Goal: Task Accomplishment & Management: Complete application form

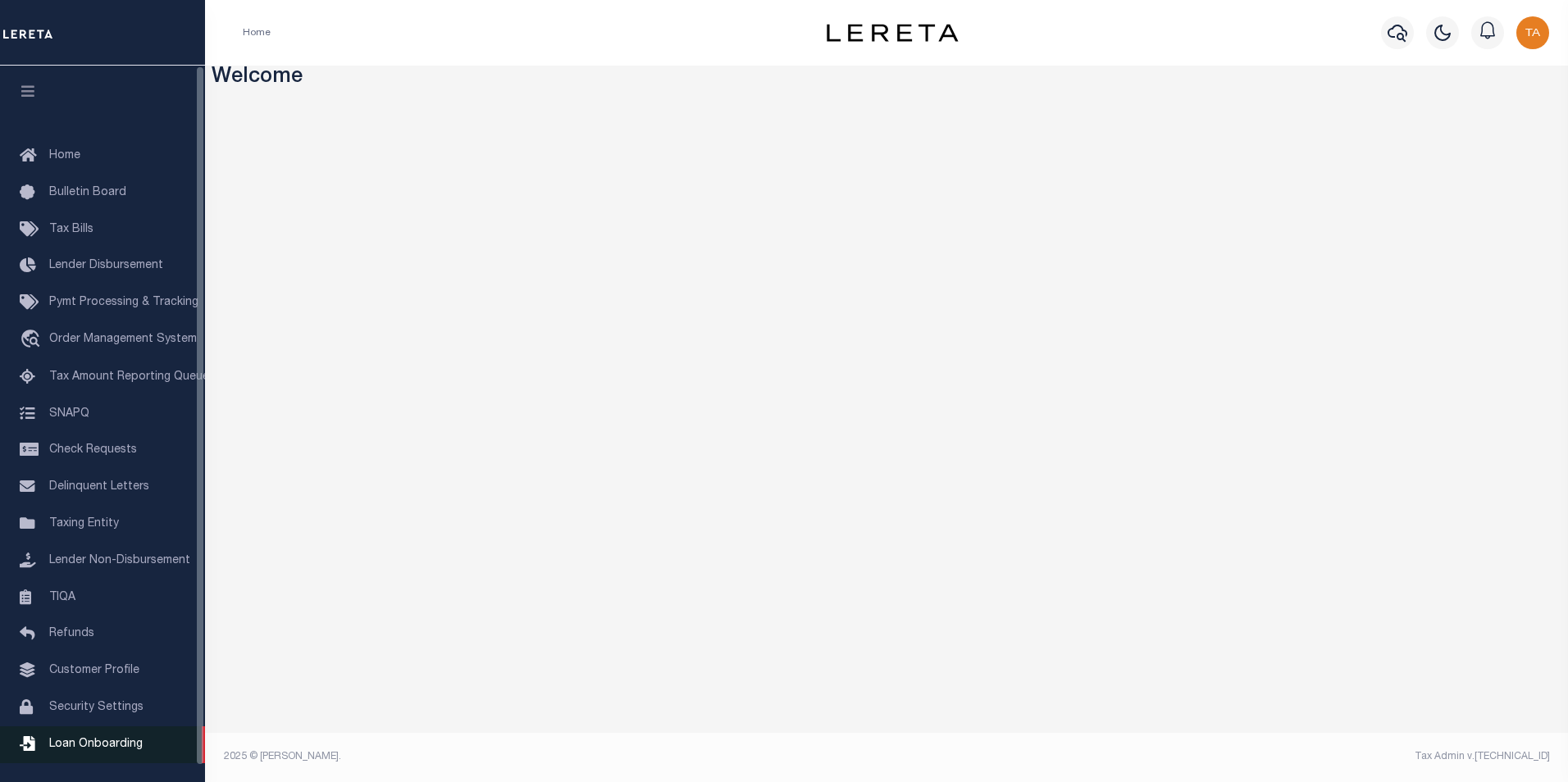
click at [92, 750] on span "Loan Onboarding" at bounding box center [96, 744] width 94 height 12
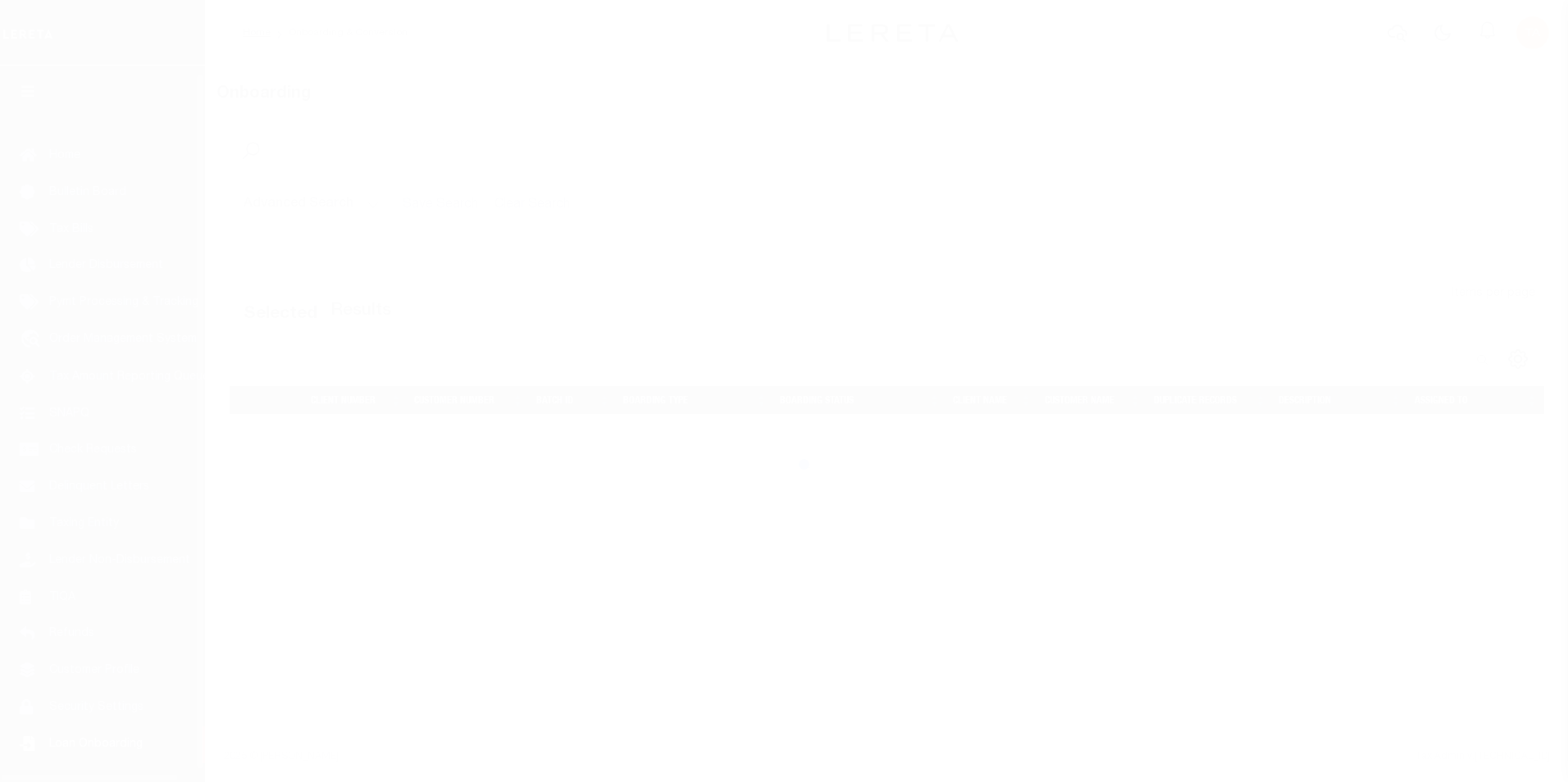
scroll to position [16, 0]
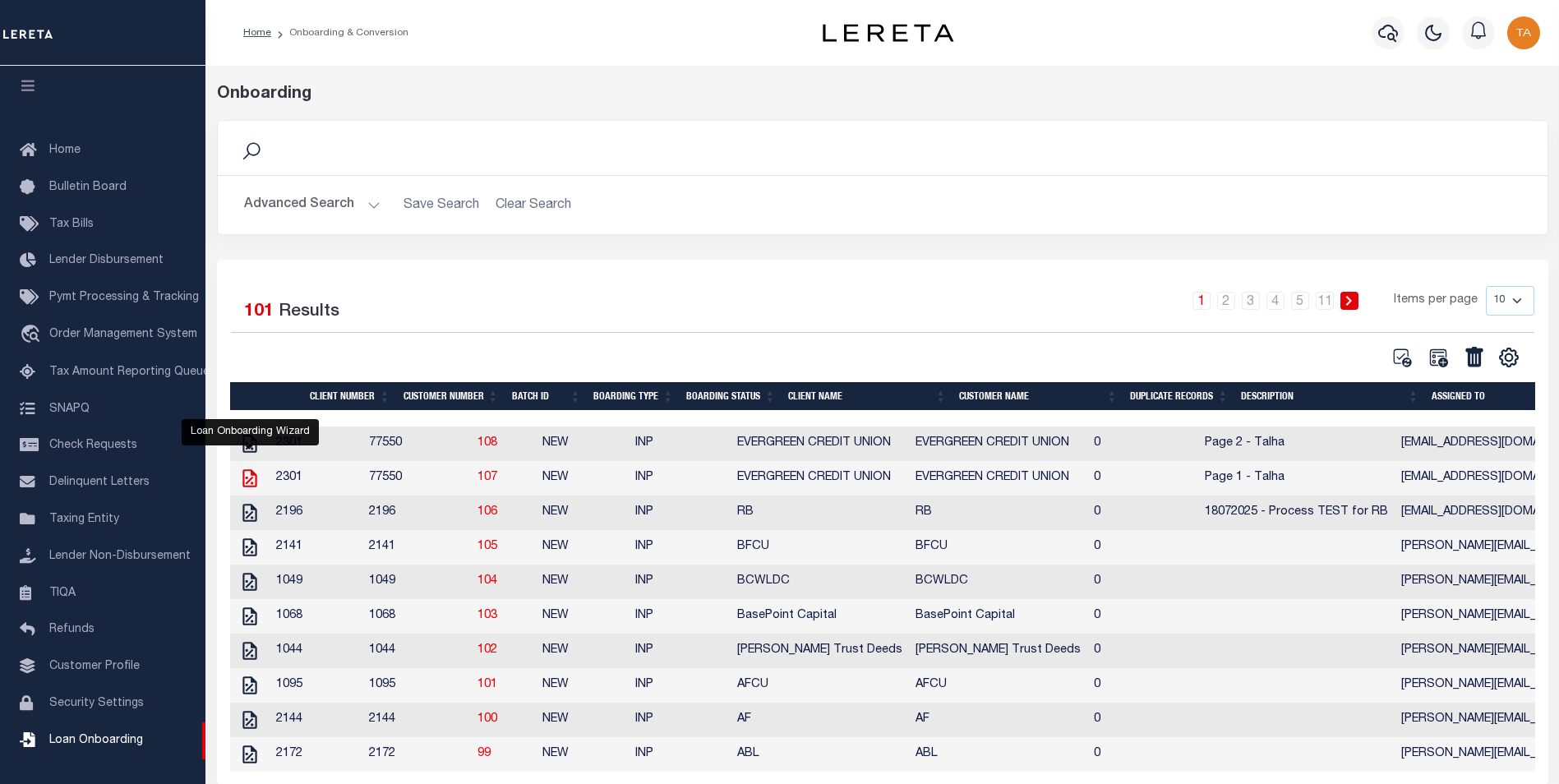
click at [252, 484] on icon "" at bounding box center [249, 478] width 21 height 21
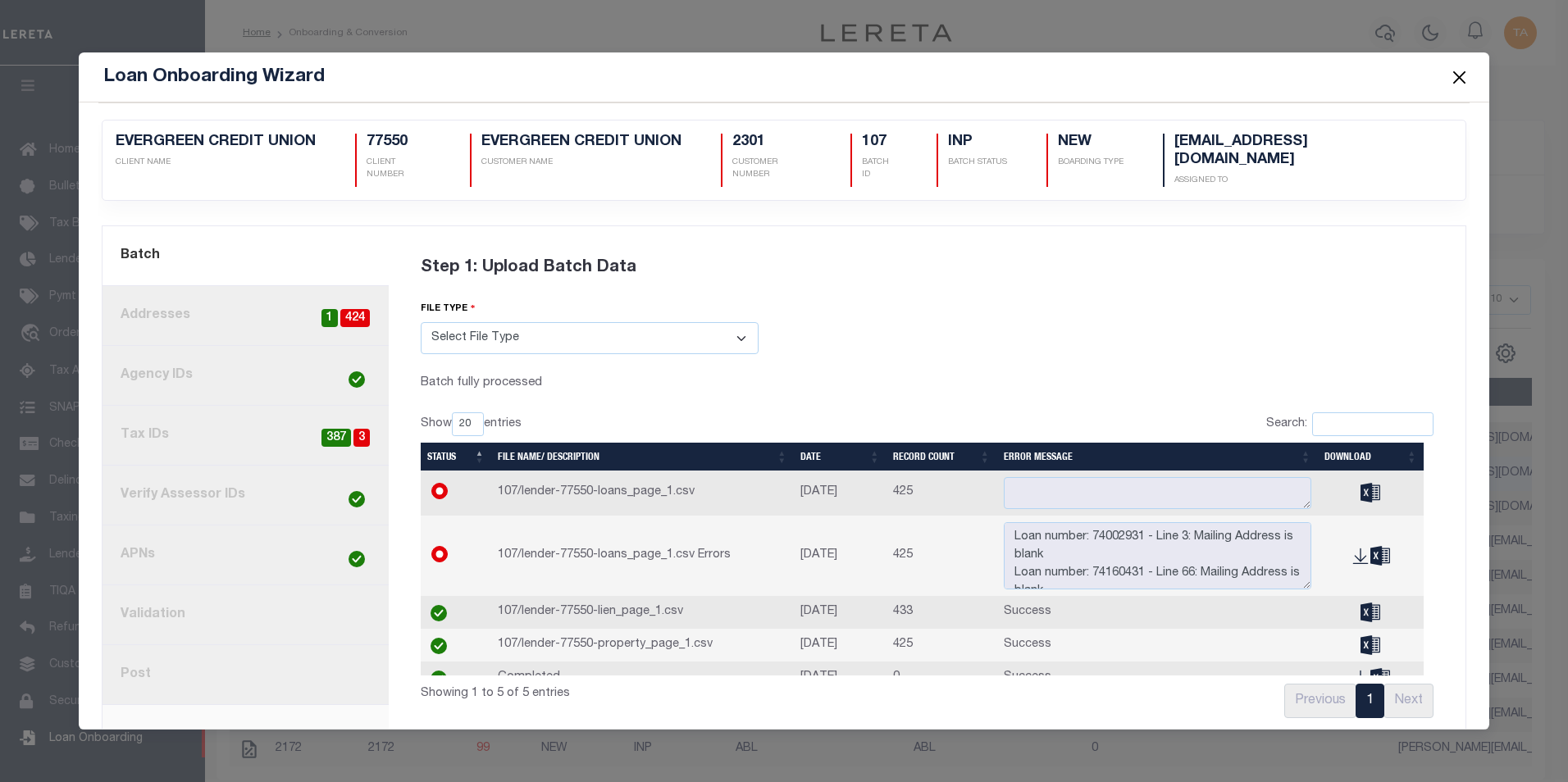
click at [155, 355] on link "3. Agency IDs" at bounding box center [245, 376] width 286 height 60
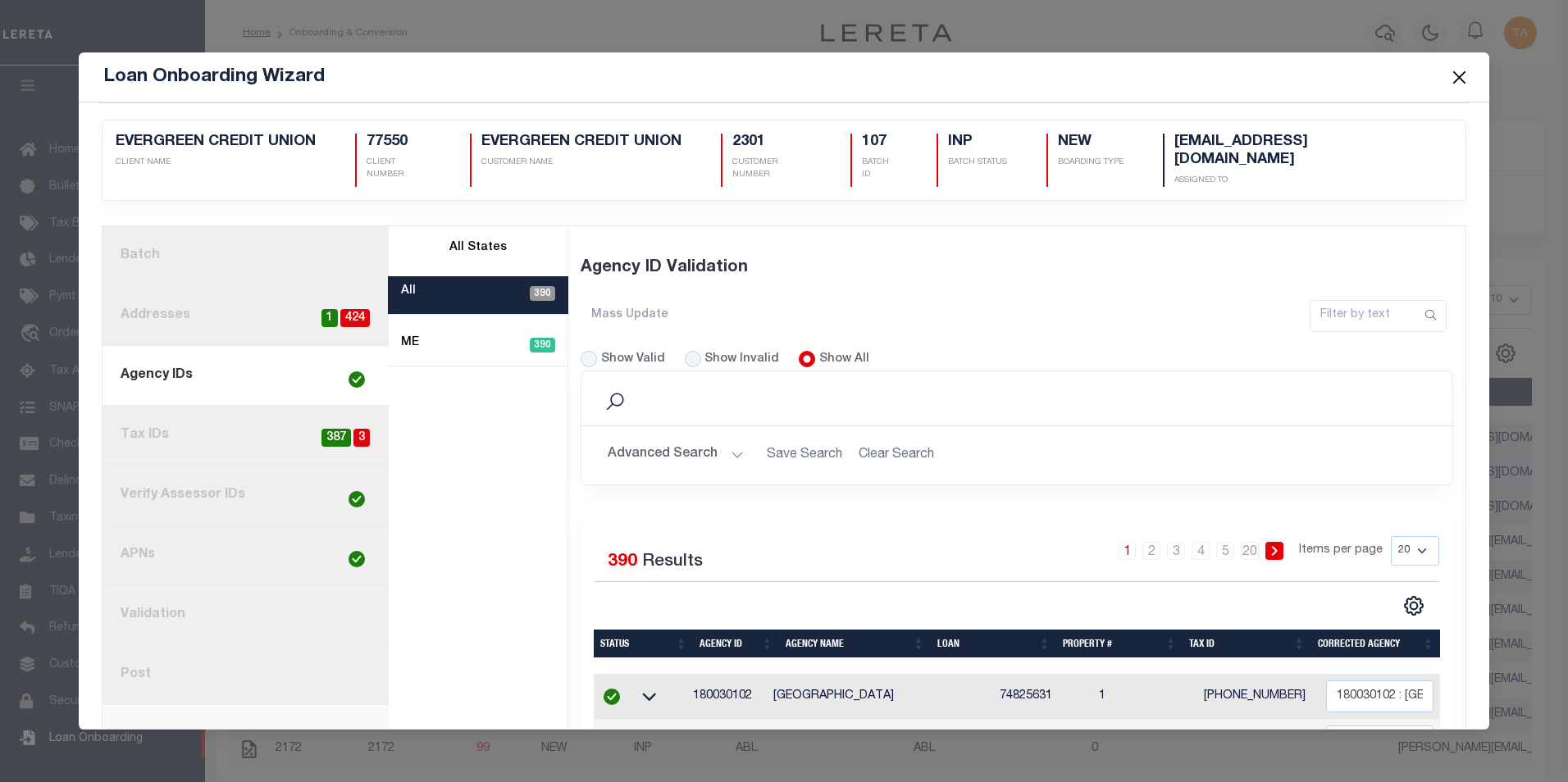
click at [183, 233] on link "1. Batch" at bounding box center [245, 256] width 286 height 60
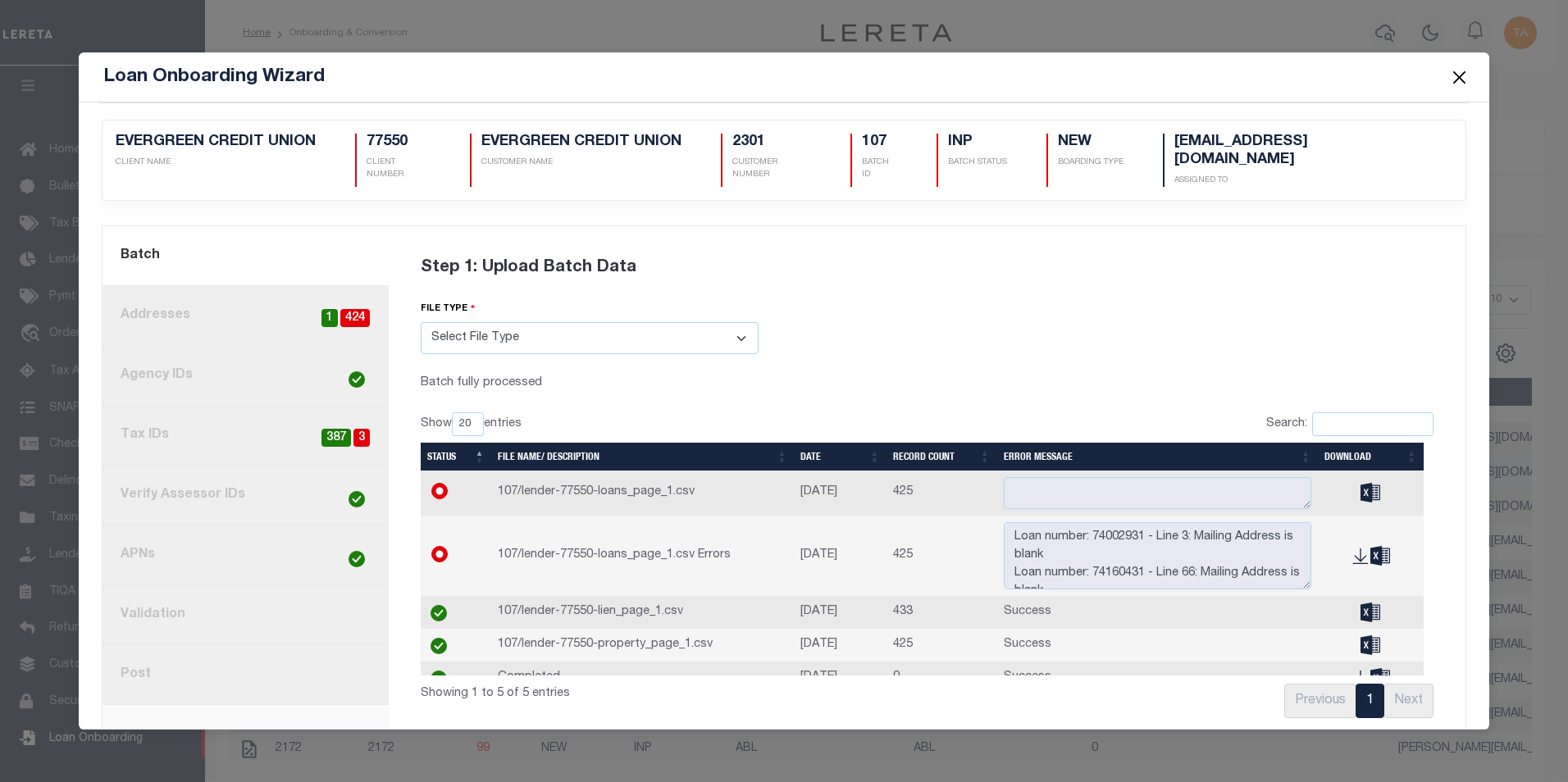
click at [167, 355] on link "3. Agency IDs" at bounding box center [245, 376] width 286 height 60
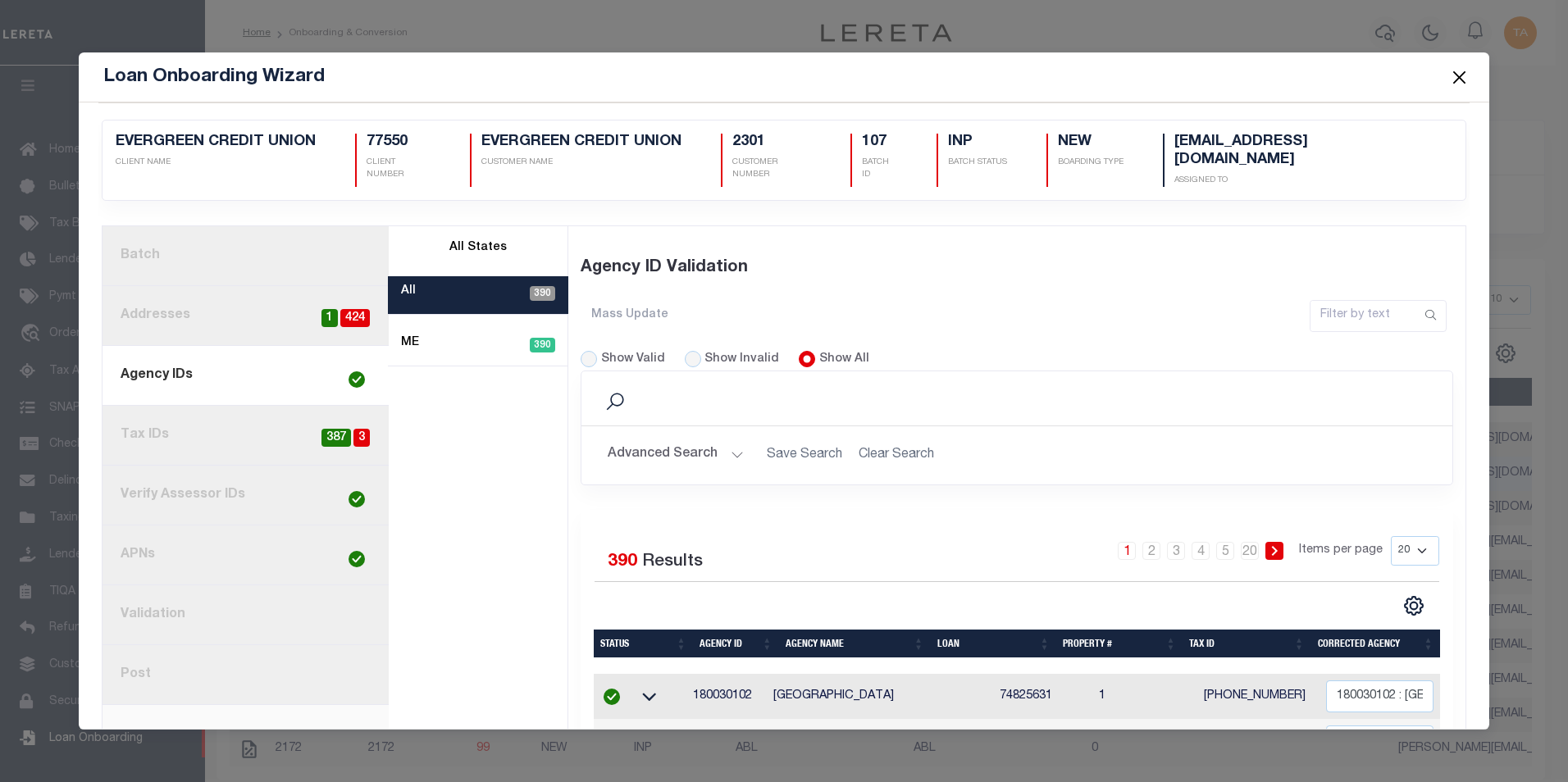
click at [707, 440] on button "Advanced Search" at bounding box center [675, 455] width 136 height 32
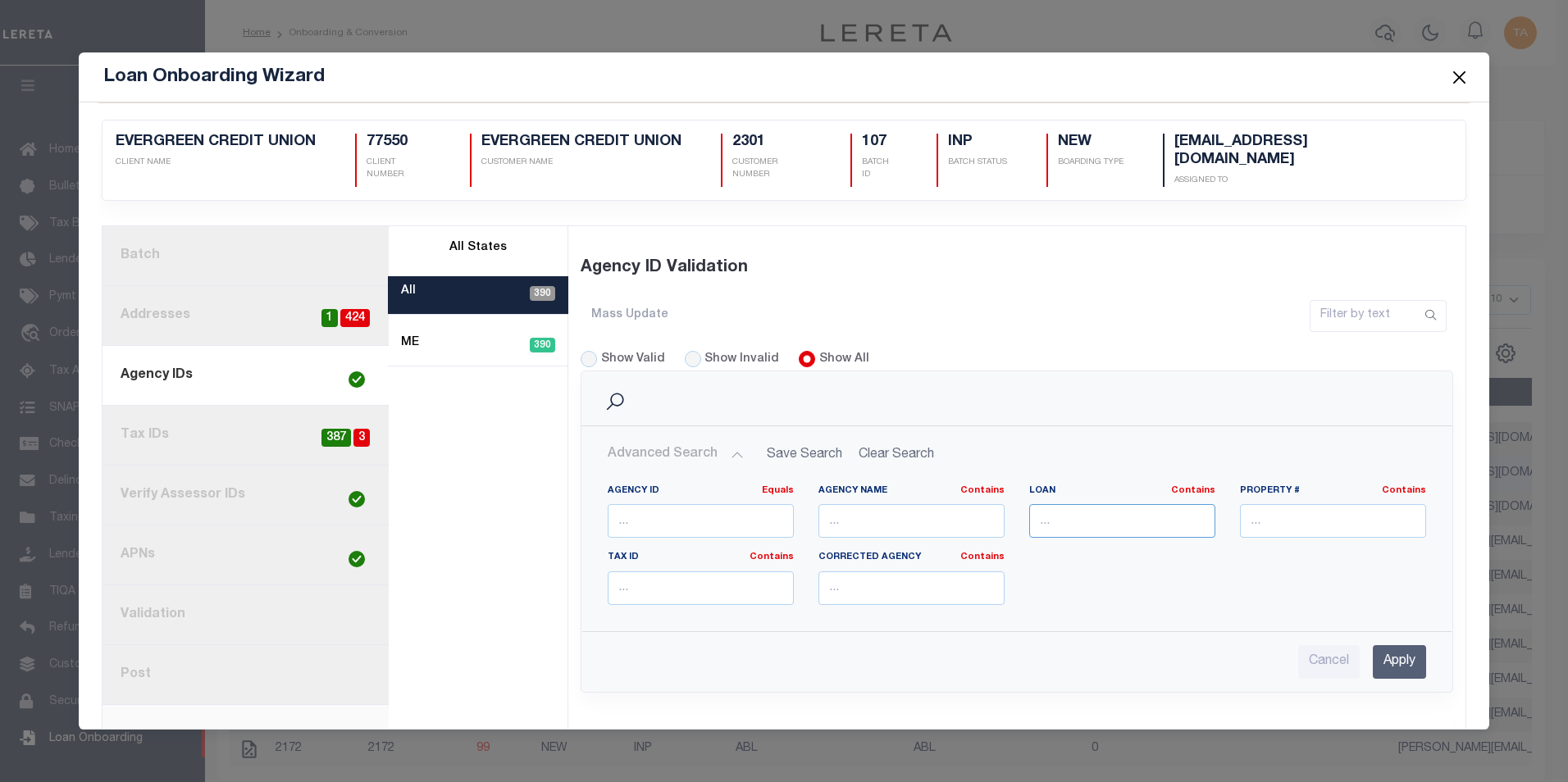
click at [1133, 509] on input "text" at bounding box center [1122, 520] width 186 height 34
paste input "1000311032"
type input "1000311032"
click at [1381, 645] on input "Apply" at bounding box center [1399, 662] width 53 height 34
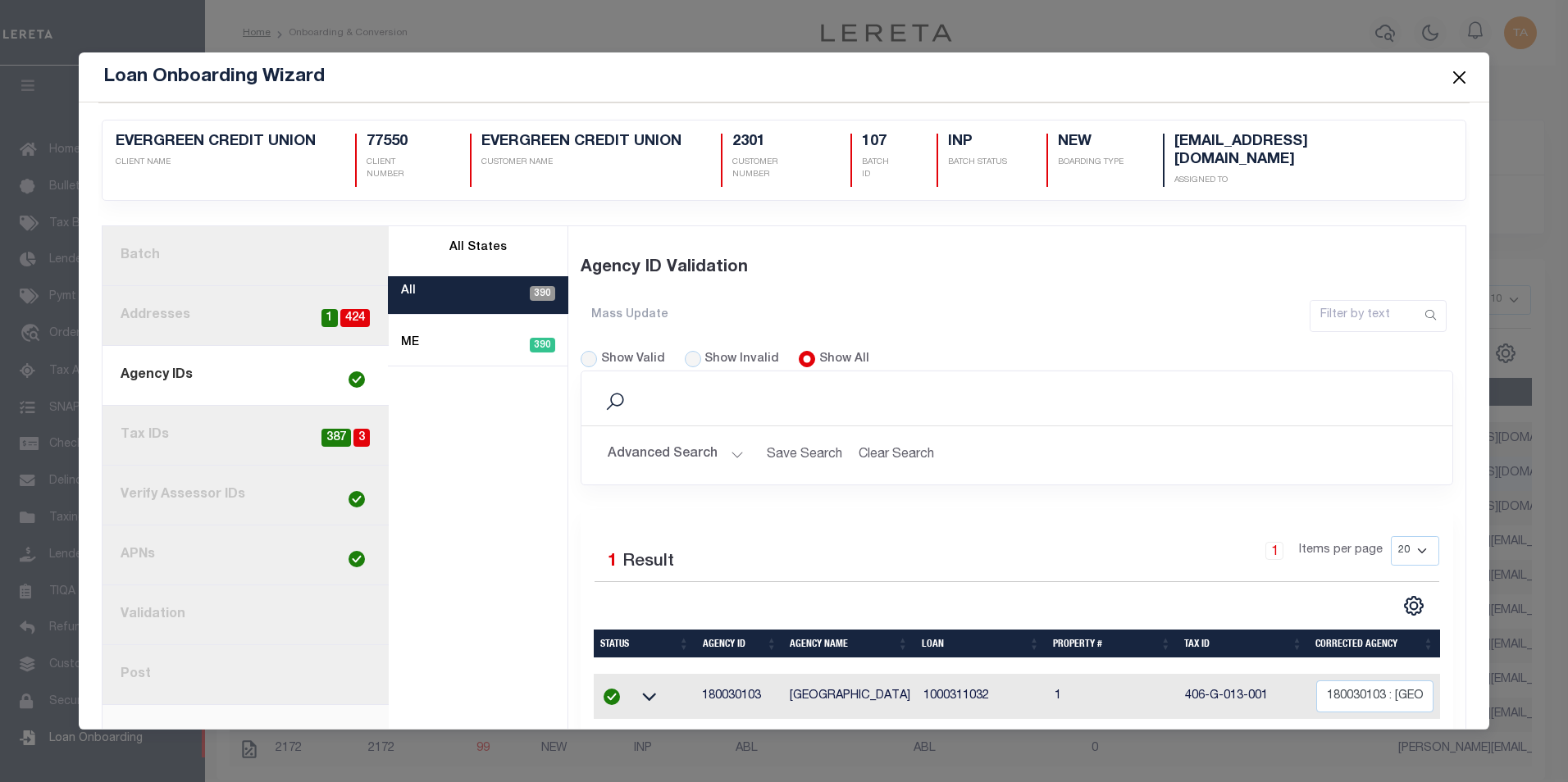
click at [717, 439] on button "Advanced Search" at bounding box center [675, 455] width 136 height 32
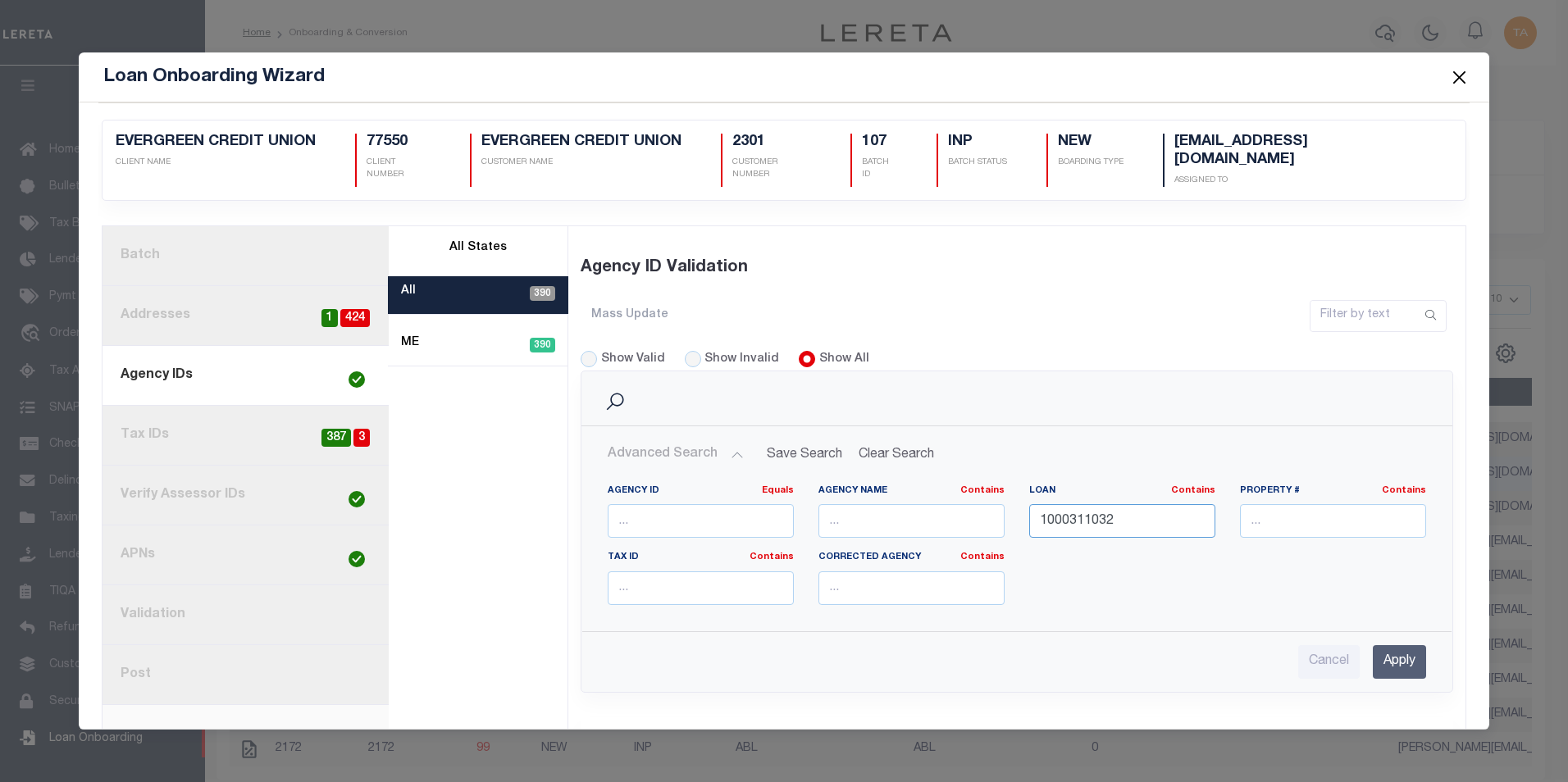
drag, startPoint x: 1120, startPoint y: 503, endPoint x: 915, endPoint y: 499, distance: 205.0
click at [915, 499] on div "Agency ID Equals Equals Is Not Equal To Is Greater Than Is Less Than Agency Nam…" at bounding box center [1016, 551] width 843 height 134
click at [1386, 645] on input "Apply" at bounding box center [1399, 662] width 53 height 34
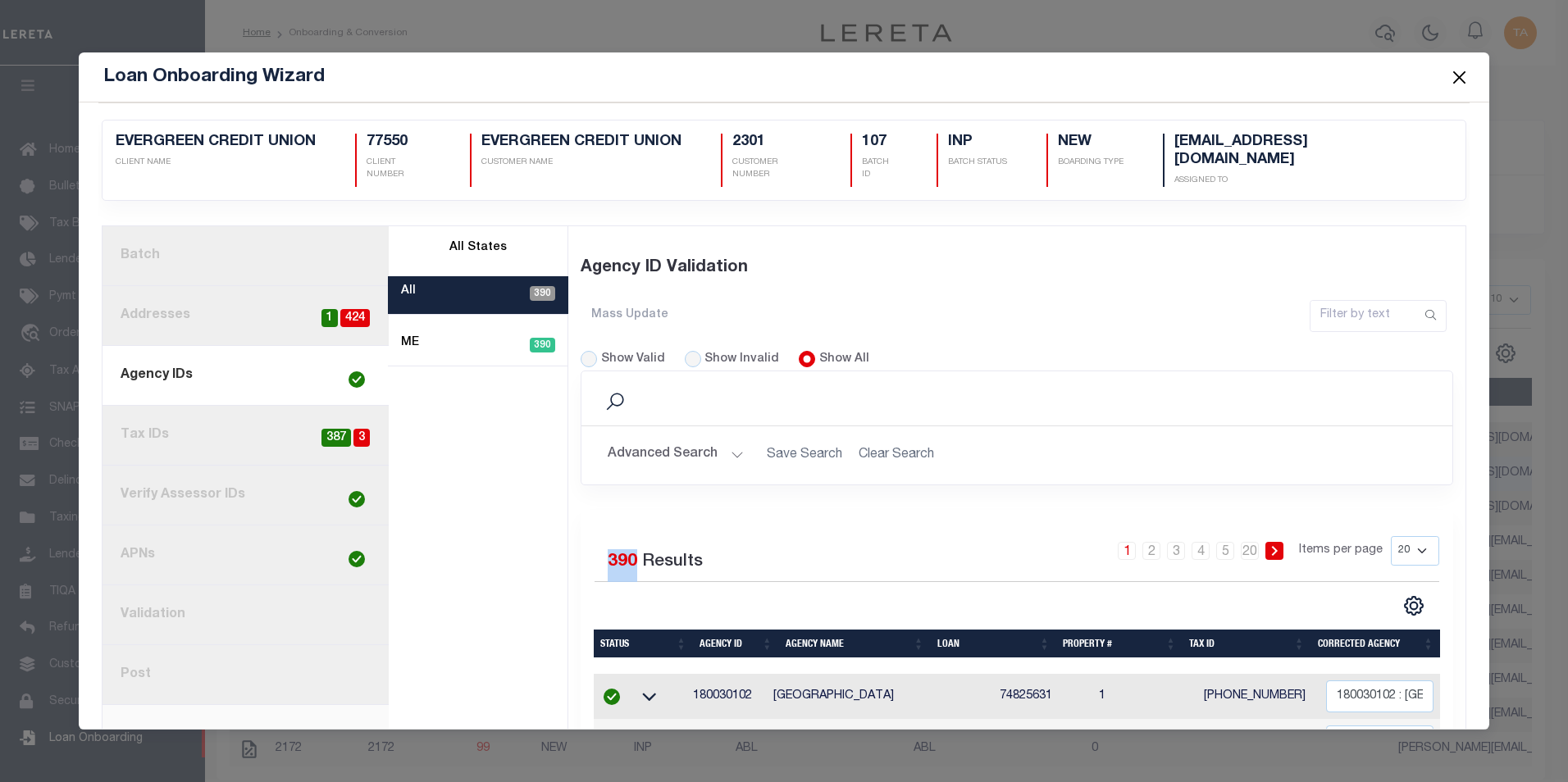
drag, startPoint x: 600, startPoint y: 549, endPoint x: 633, endPoint y: 548, distance: 33.0
click at [633, 550] on div "390 Results" at bounding box center [655, 566] width 95 height 33
click at [155, 233] on link "1. Batch" at bounding box center [245, 256] width 286 height 60
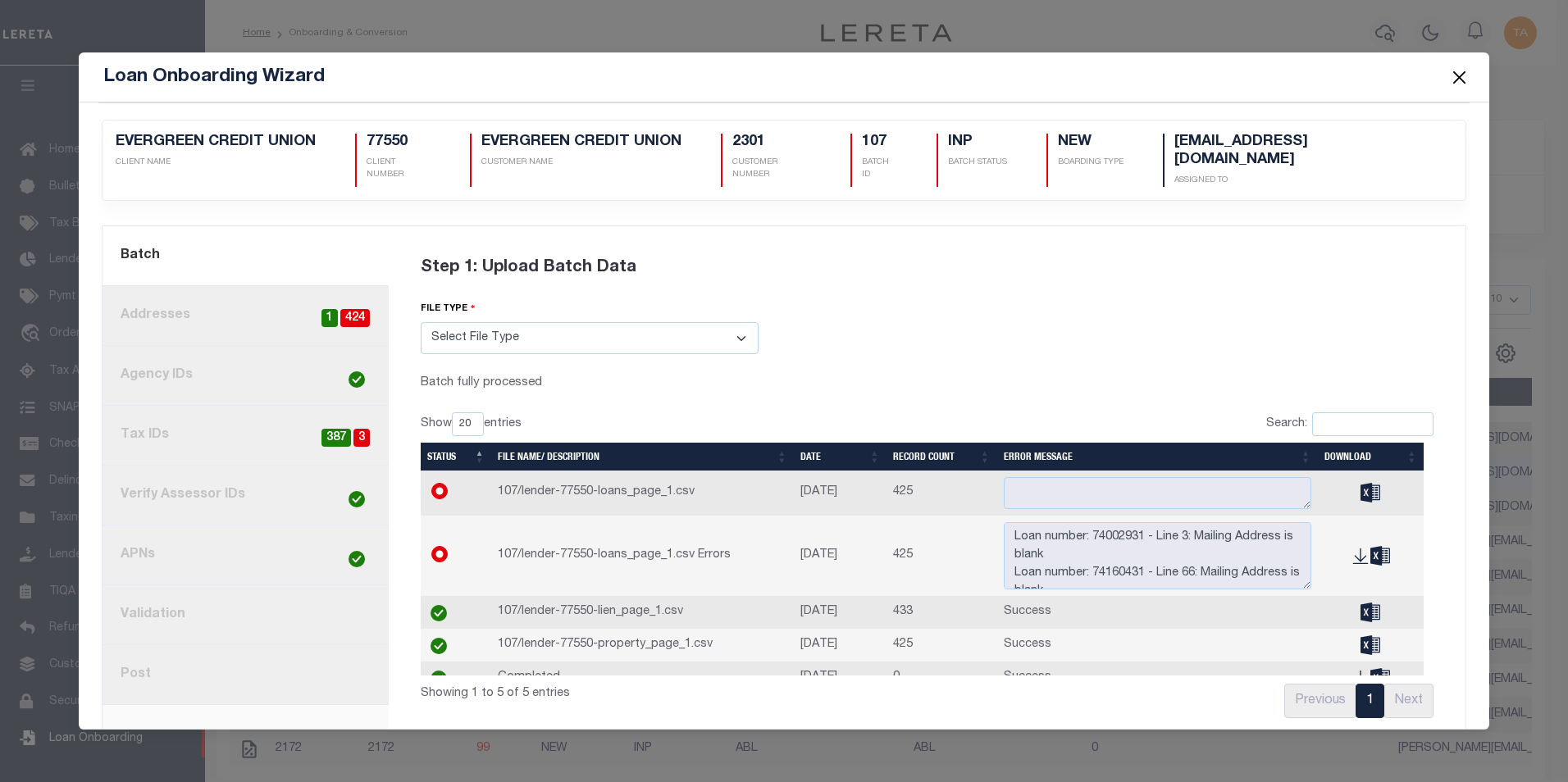
click at [141, 662] on link "8. Post" at bounding box center [245, 675] width 286 height 60
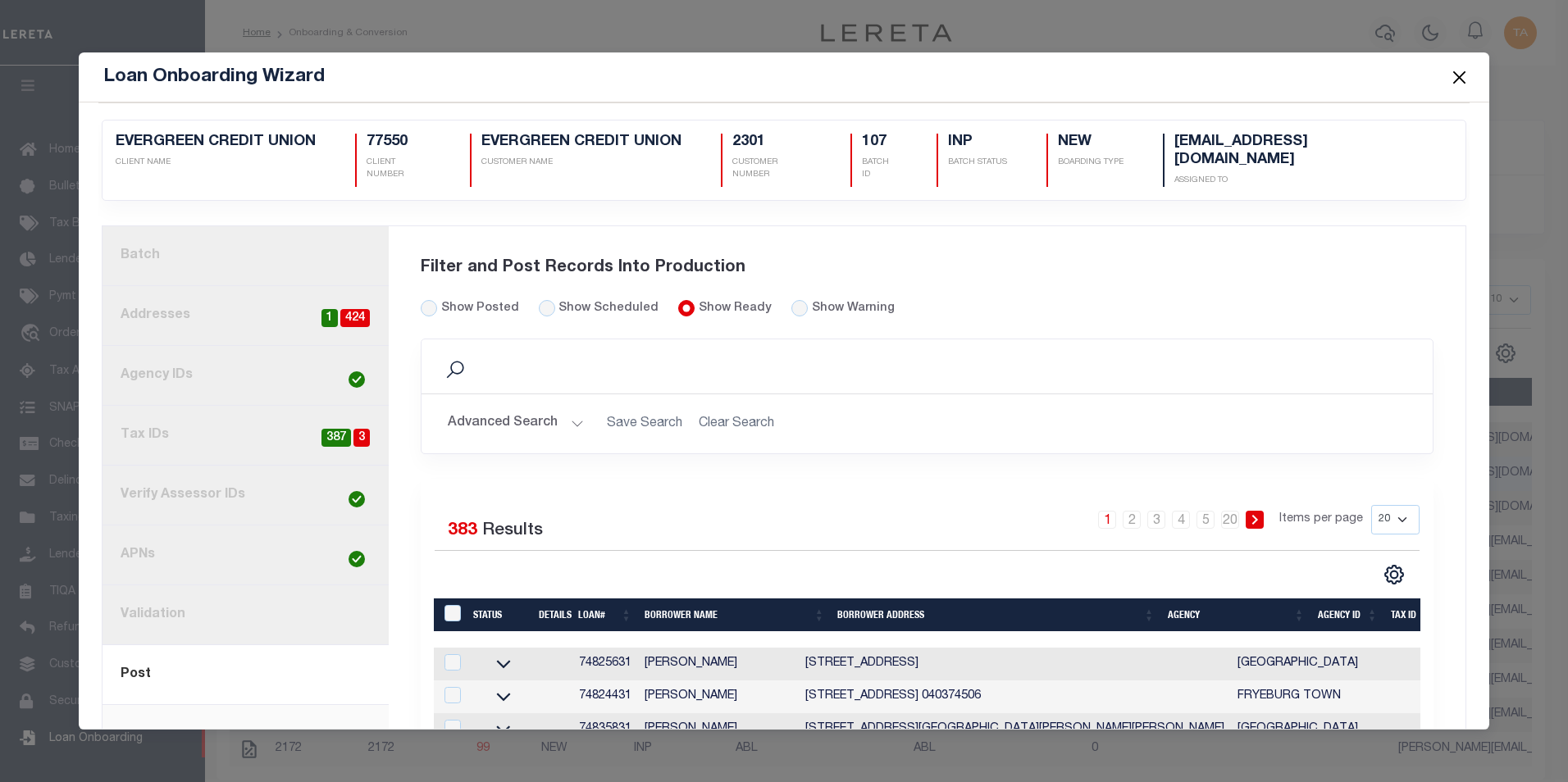
click at [261, 232] on link "1. Batch" at bounding box center [245, 256] width 286 height 60
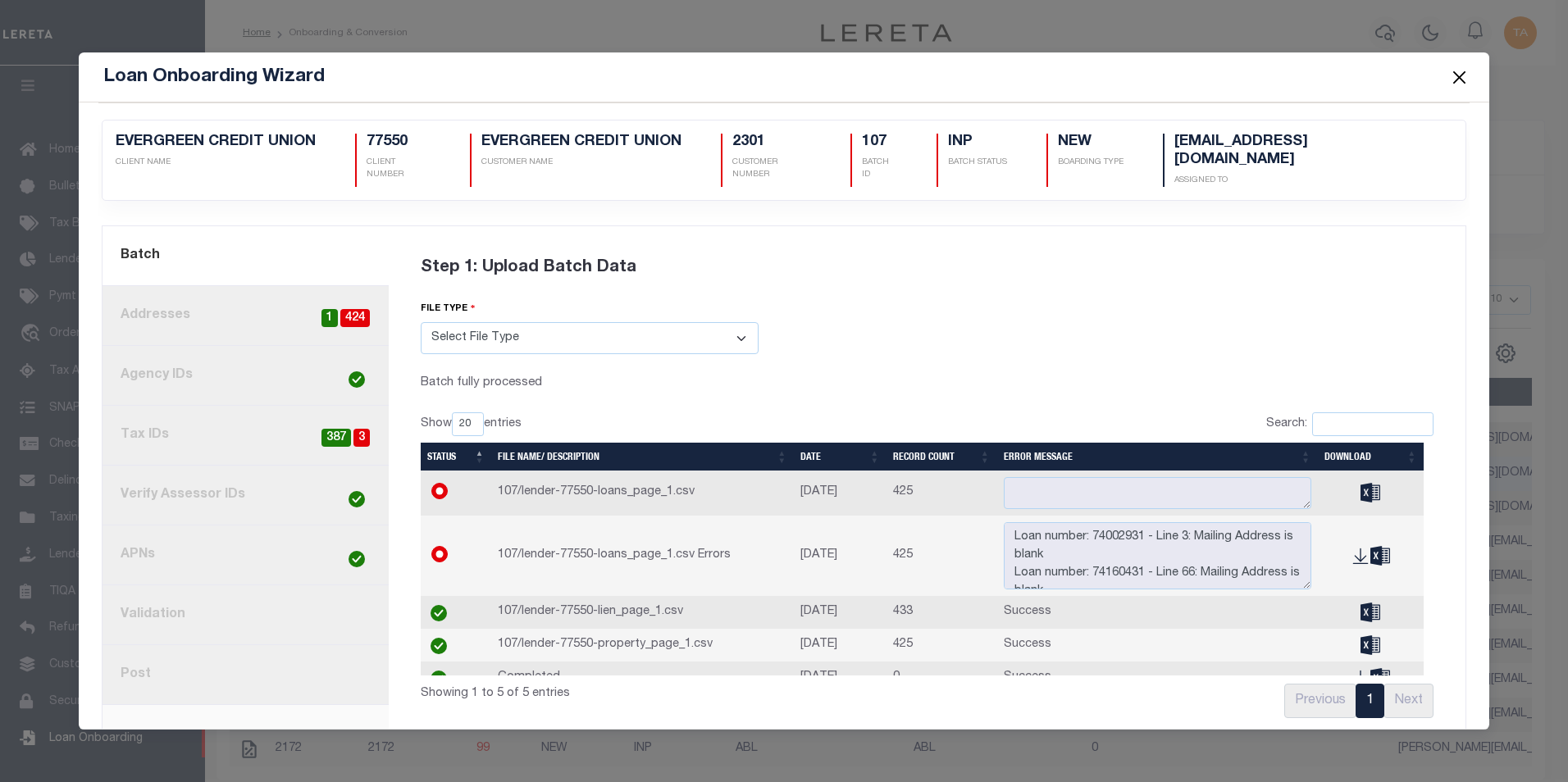
click at [133, 653] on link "8. Post" at bounding box center [245, 675] width 286 height 60
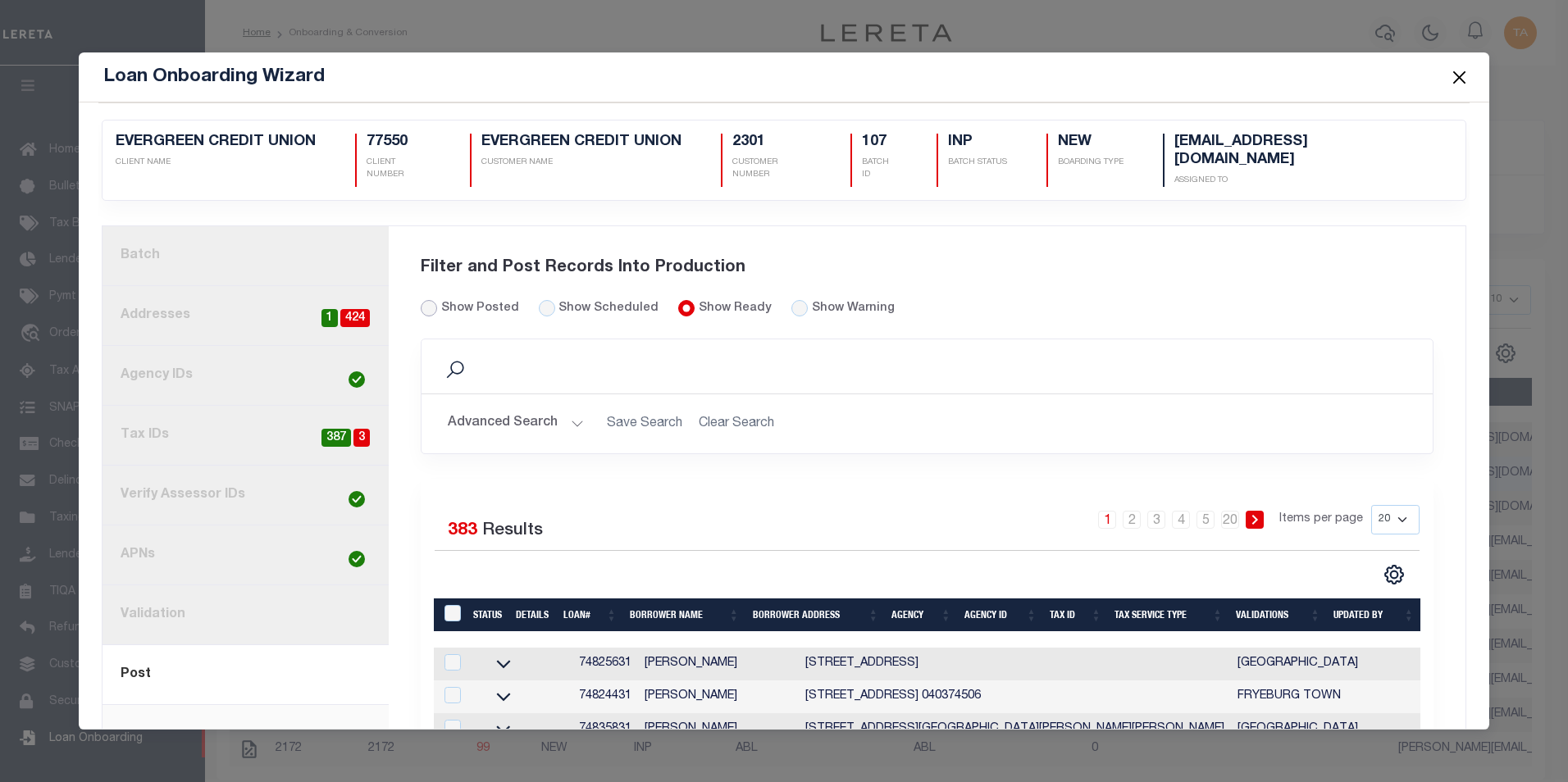
click at [423, 300] on input "Show Posted" at bounding box center [428, 308] width 16 height 16
radio input "true"
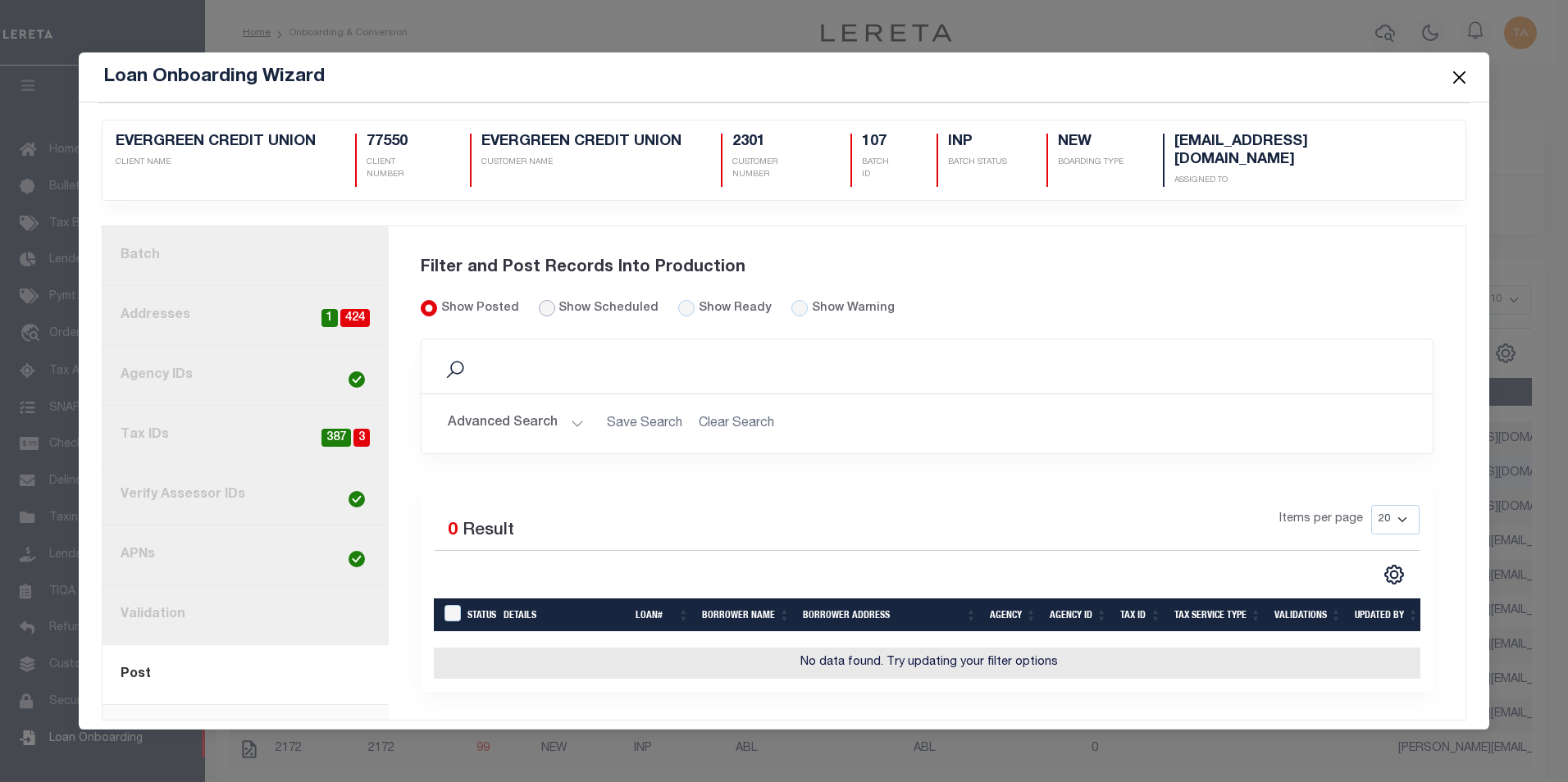
click at [542, 300] on input "Show Scheduled" at bounding box center [547, 308] width 16 height 16
radio input "true"
click at [201, 238] on link "1. Batch" at bounding box center [245, 256] width 286 height 60
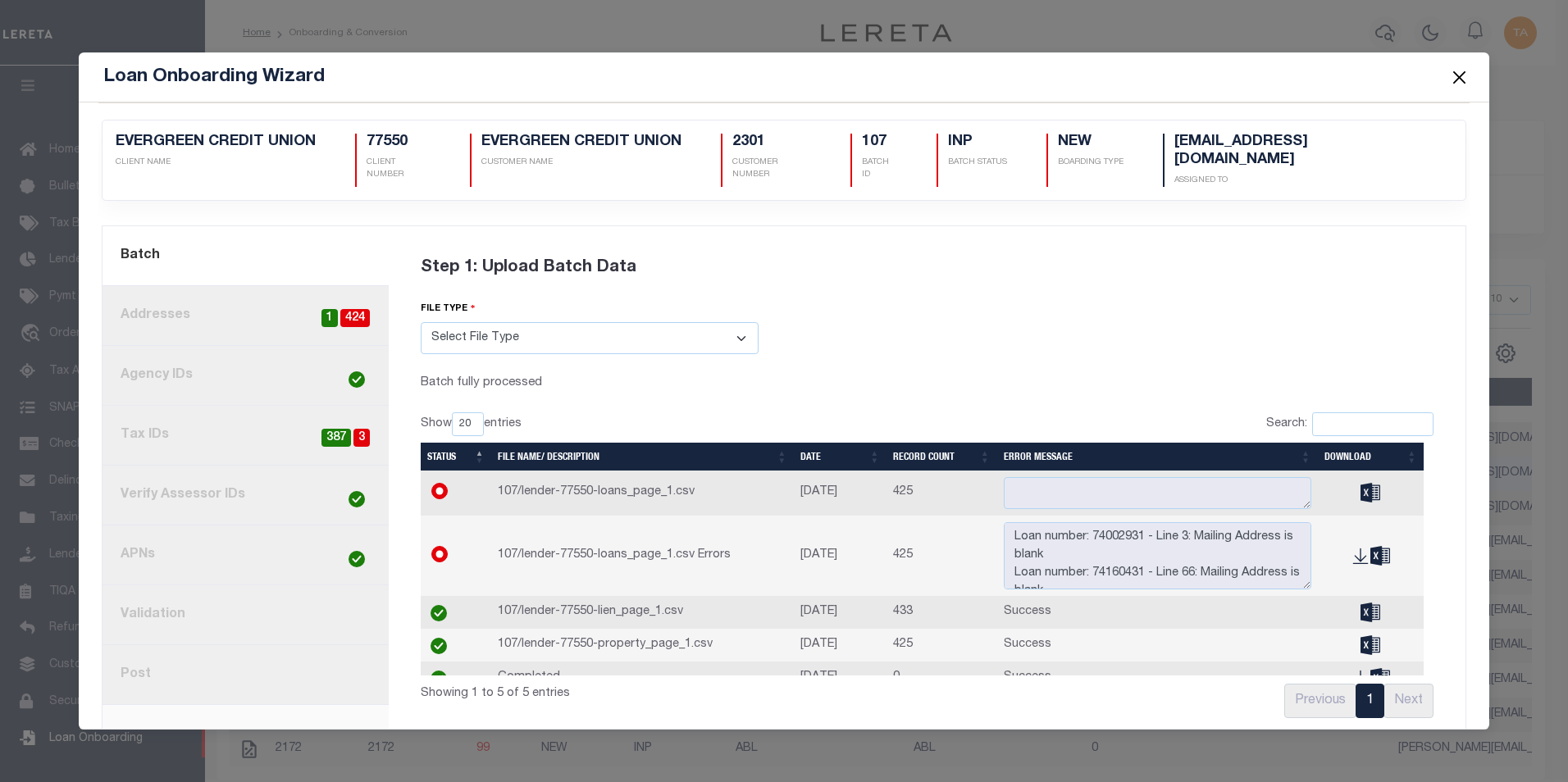
click at [1458, 75] on button "Close" at bounding box center [1458, 77] width 21 height 21
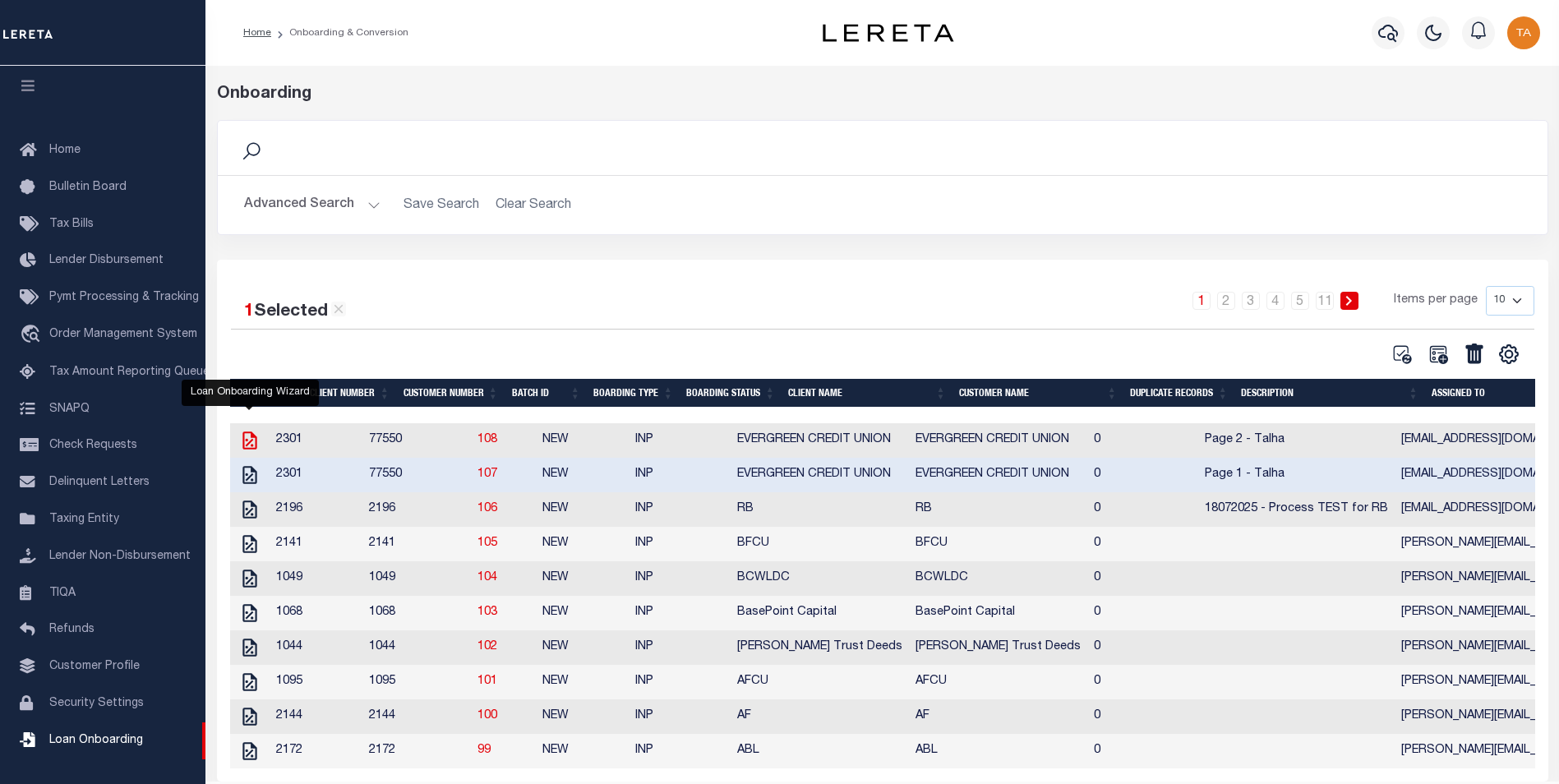
click at [249, 440] on icon "" at bounding box center [249, 440] width 21 height 21
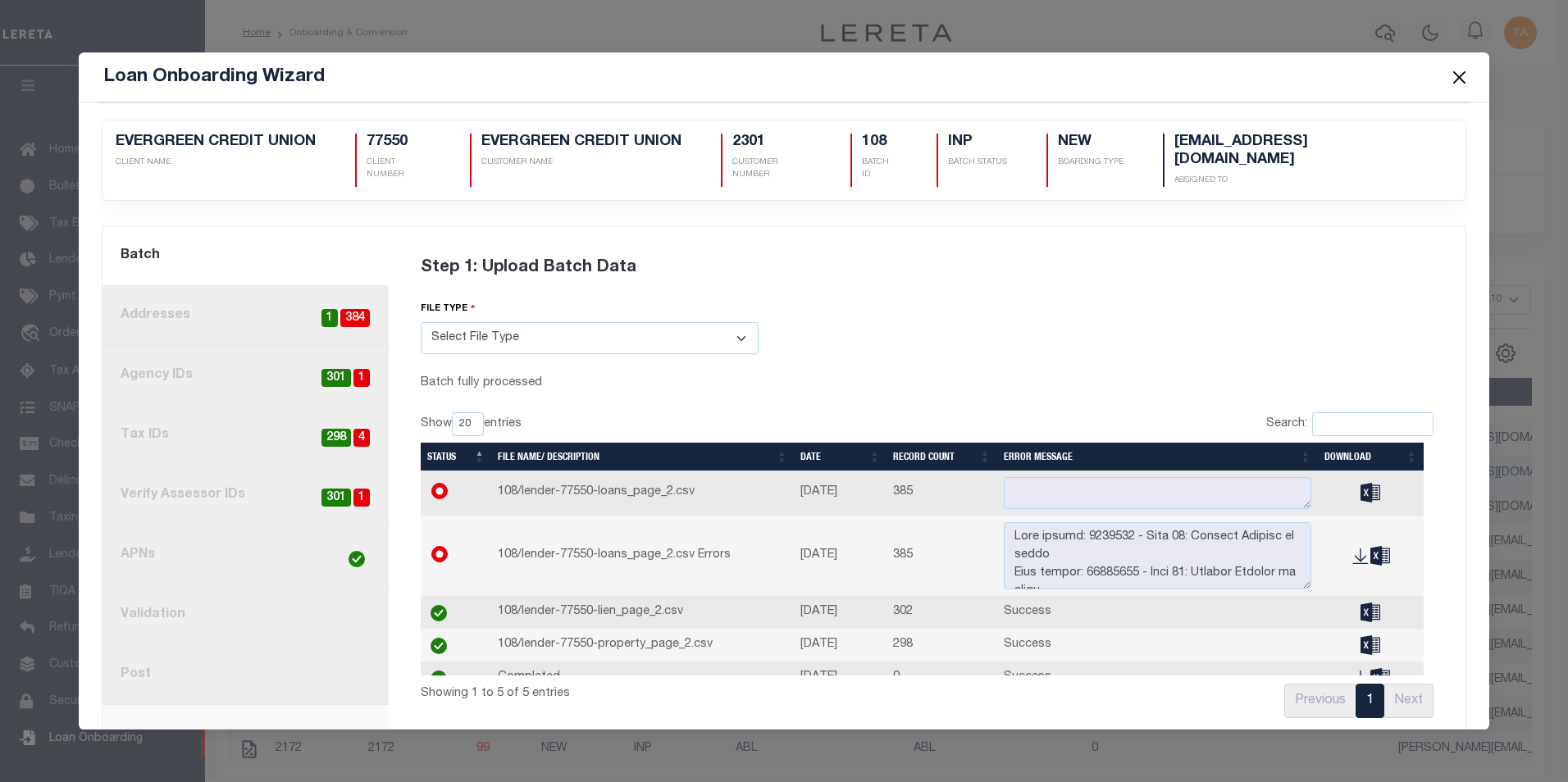
click at [153, 652] on link "8. Post" at bounding box center [245, 675] width 286 height 60
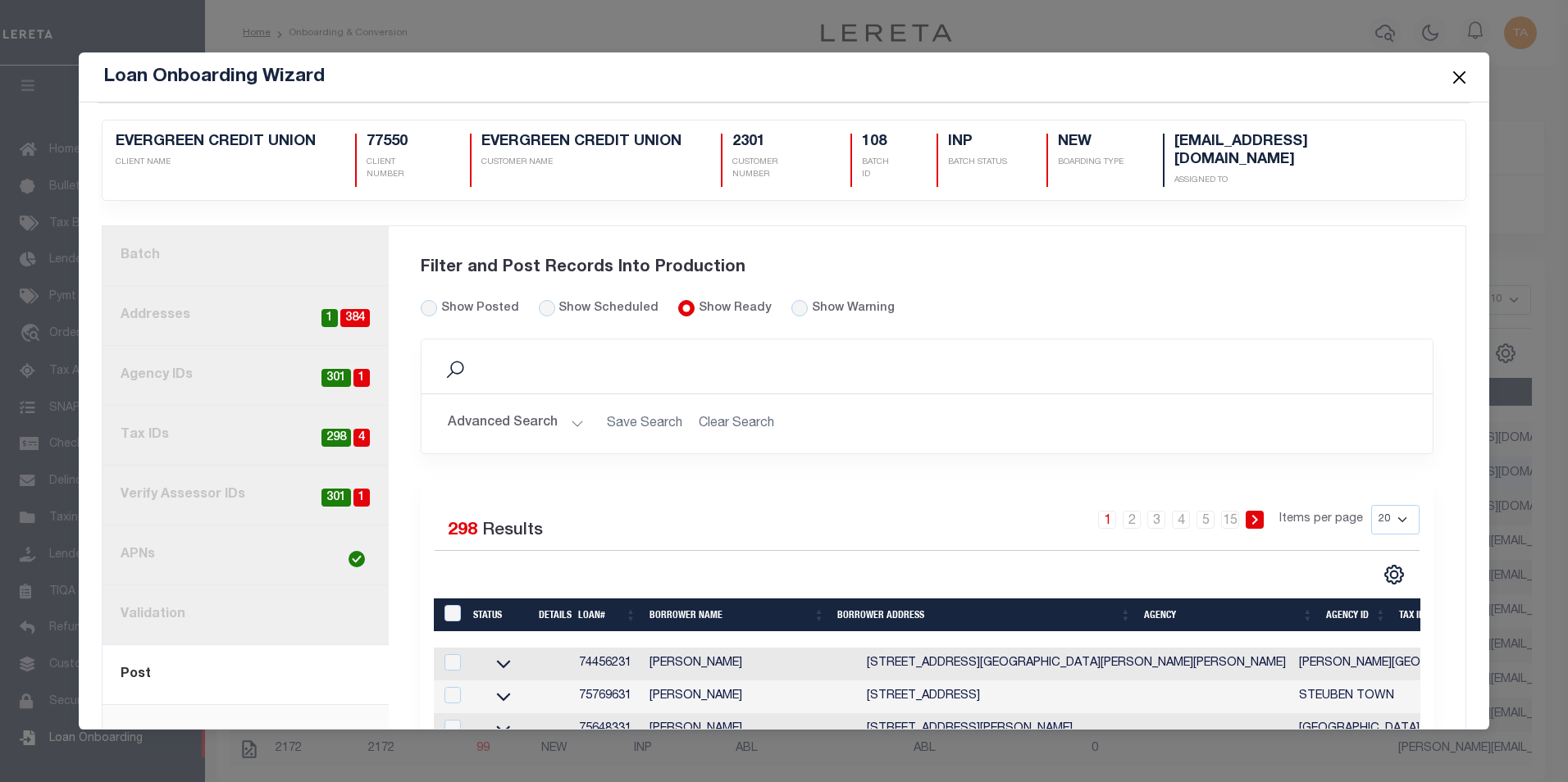
click at [149, 240] on link "1. Batch" at bounding box center [245, 256] width 286 height 60
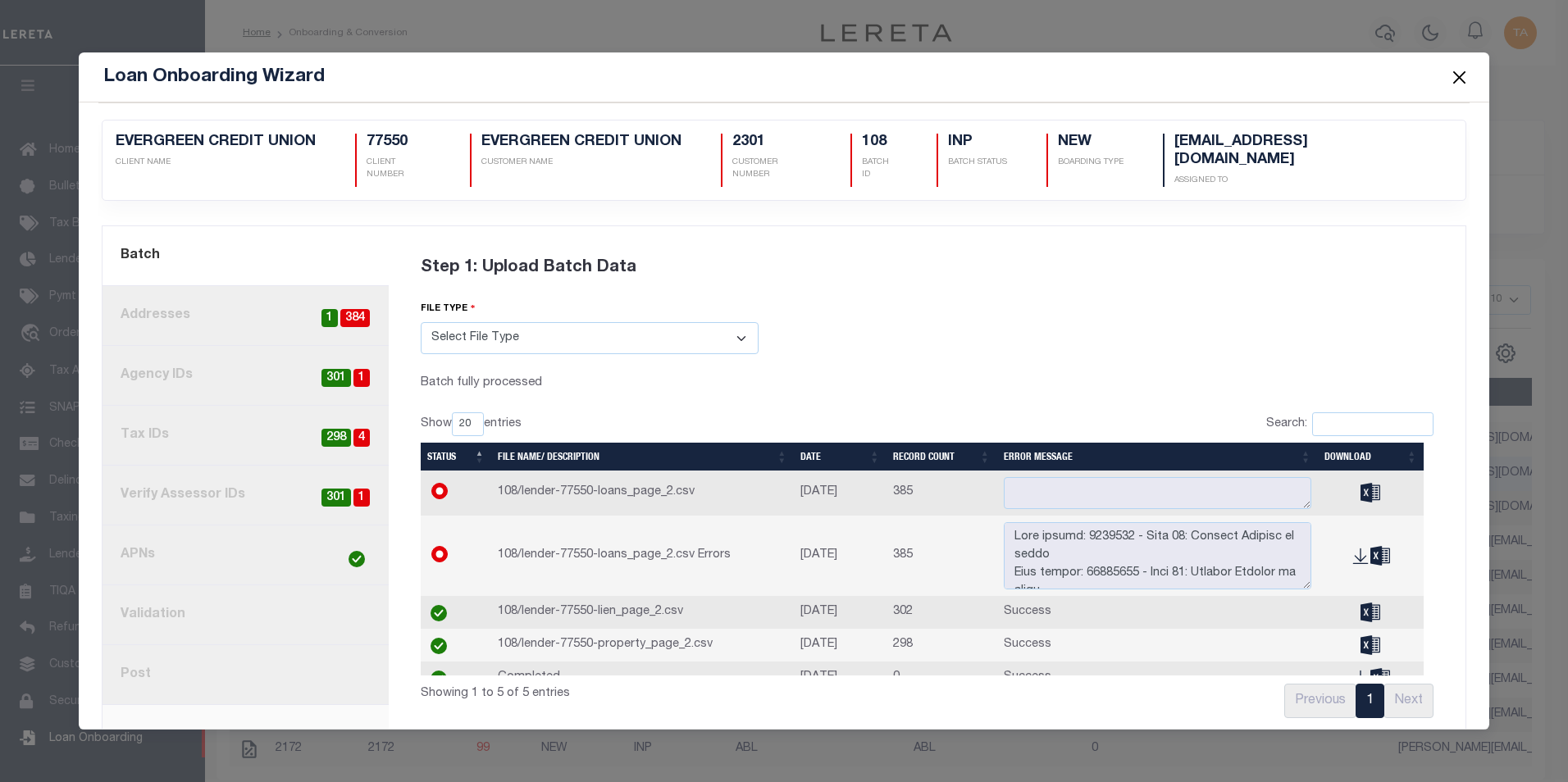
click at [155, 655] on link "8. Post" at bounding box center [245, 675] width 286 height 60
